Goal: Transaction & Acquisition: Subscribe to service/newsletter

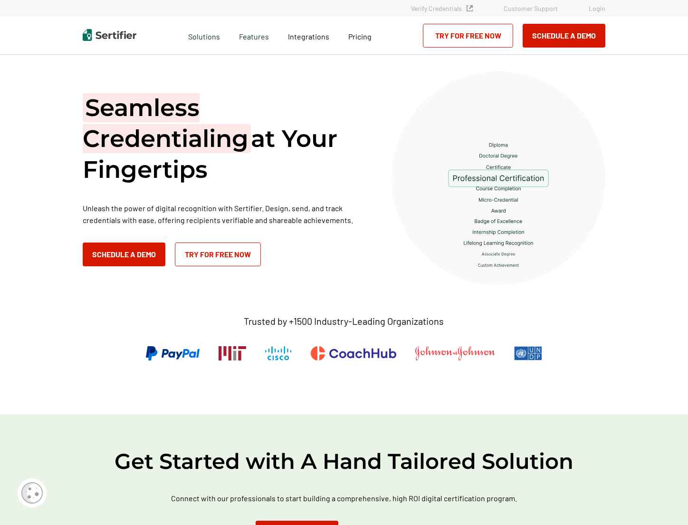
click at [471, 39] on link "Try for Free Now" at bounding box center [468, 36] width 90 height 24
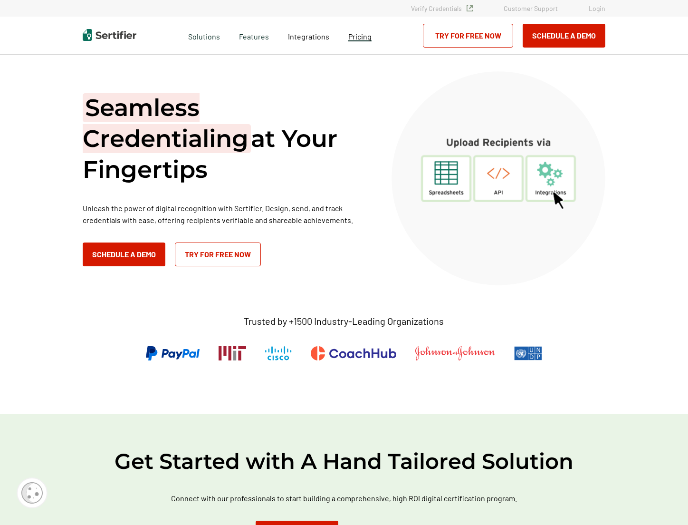
click at [349, 34] on span "Pricing" at bounding box center [359, 36] width 23 height 9
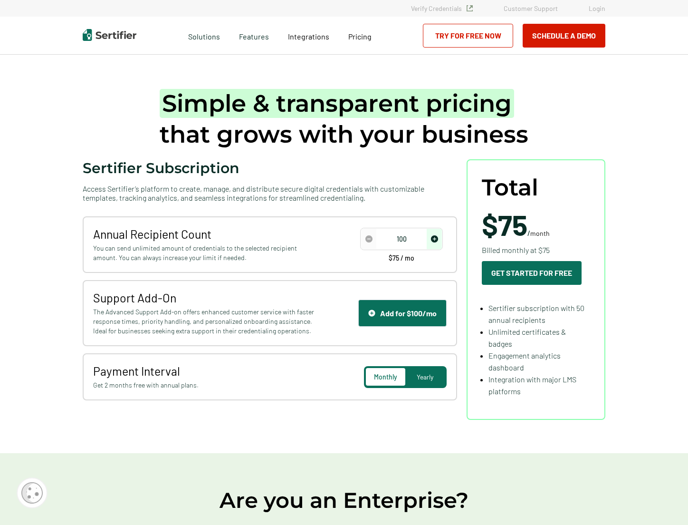
drag, startPoint x: 439, startPoint y: 243, endPoint x: 436, endPoint y: 237, distance: 6.8
click at [439, 243] on span "increase number" at bounding box center [434, 239] width 15 height 20
click at [436, 237] on img "increase number" at bounding box center [434, 238] width 7 height 7
type input "250"
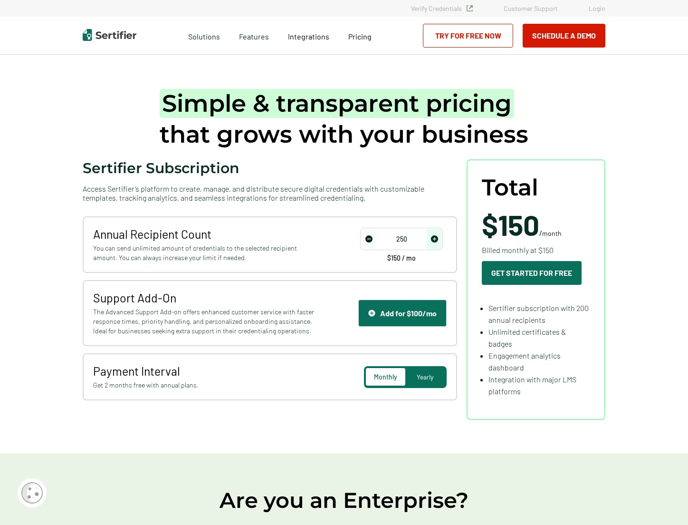
click at [436, 237] on img "increase number" at bounding box center [434, 238] width 7 height 7
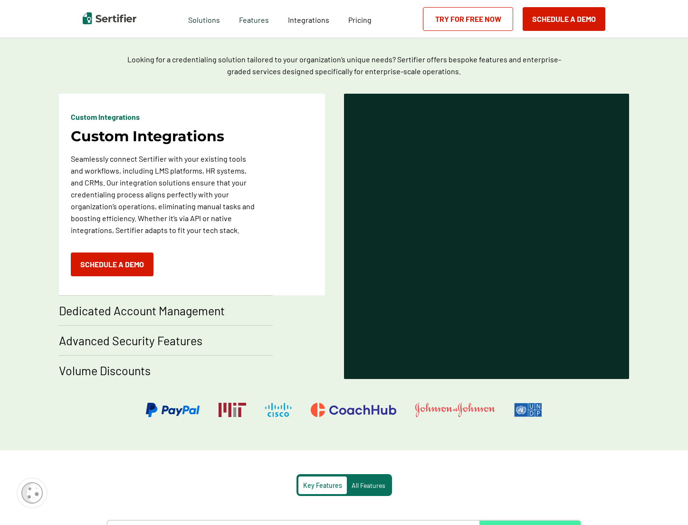
scroll to position [523, 0]
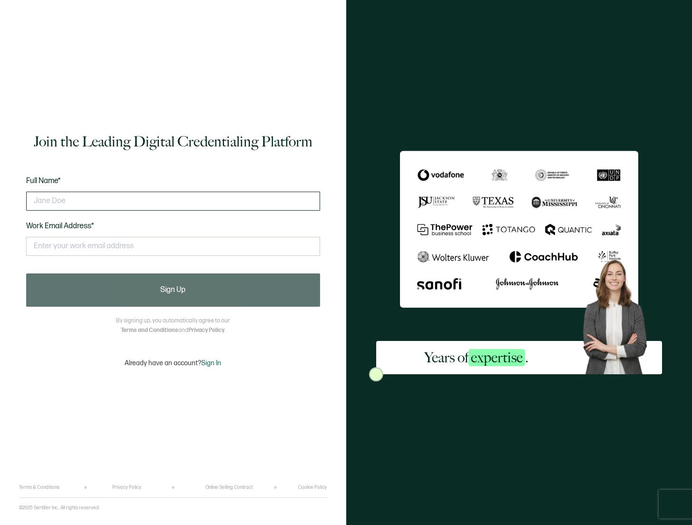
click at [208, 202] on input "text" at bounding box center [173, 201] width 294 height 19
